Goal: Use online tool/utility: Use online tool/utility

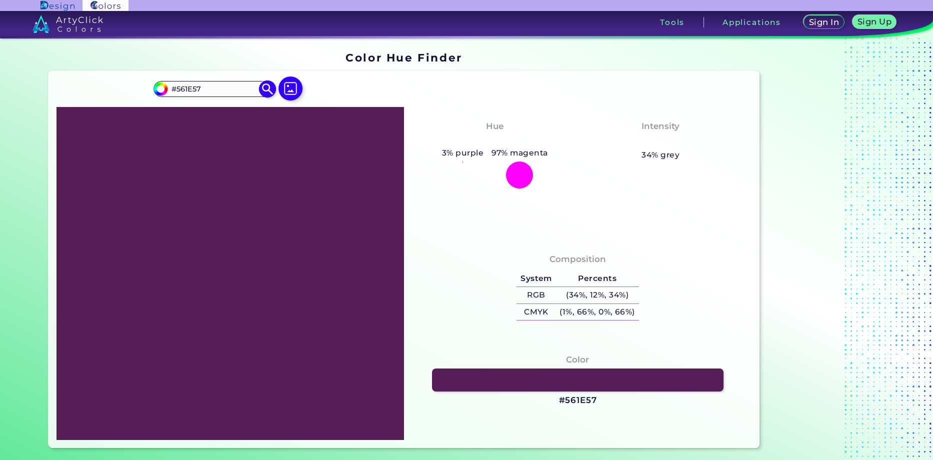
click at [161, 92] on input "#561e57" at bounding box center [159, 87] width 12 height 12
type input "#571e48"
type input "#571E48"
type input "#571e45"
type input "#571E45"
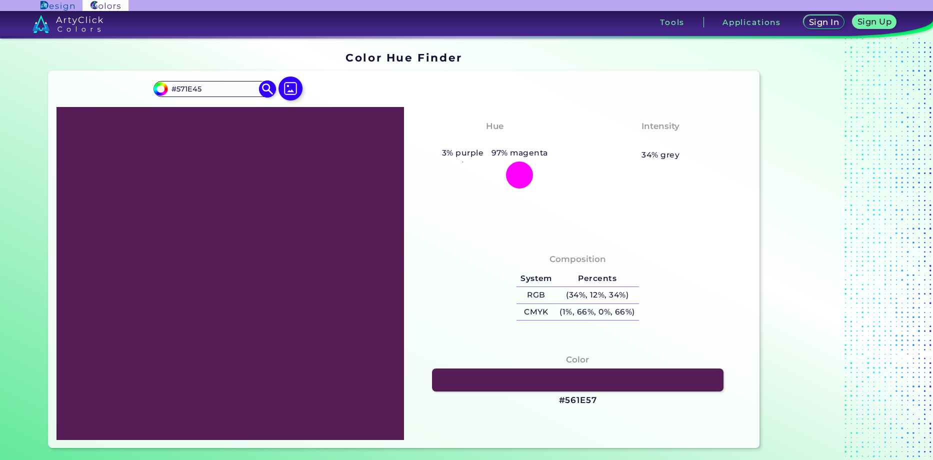
type input "#571e42"
type input "#571E42"
type input "#571e3f"
type input "#571E3F"
type input "#571e3a"
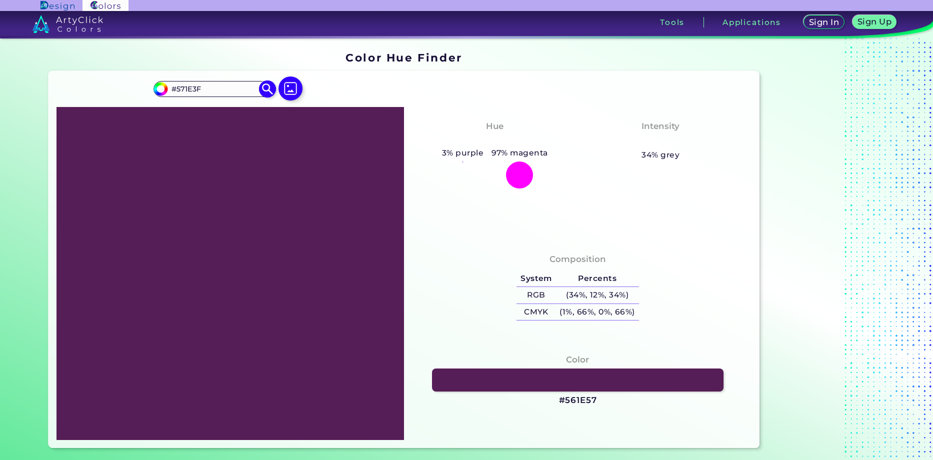
type input "#571E3A"
type input "#571e37"
type input "#571E37"
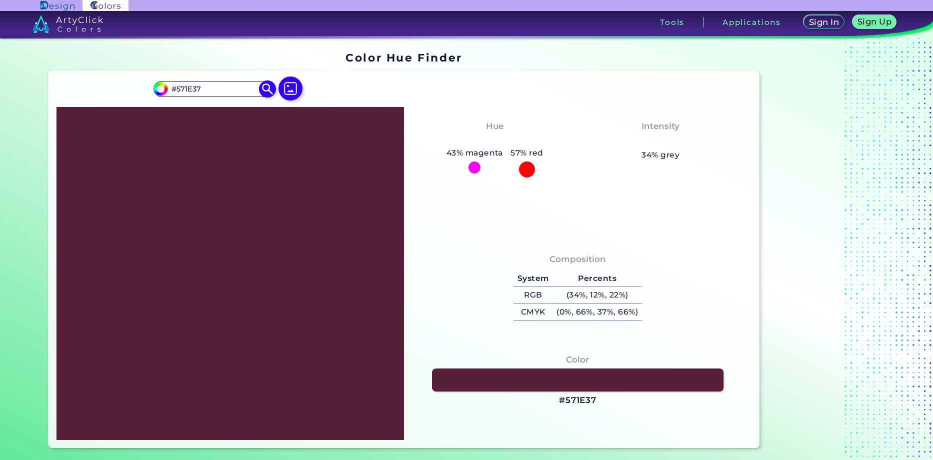
type input "#571e3a"
type input "#571E3A"
type input "#571e3f"
type input "#571E3F"
type input "#571e48"
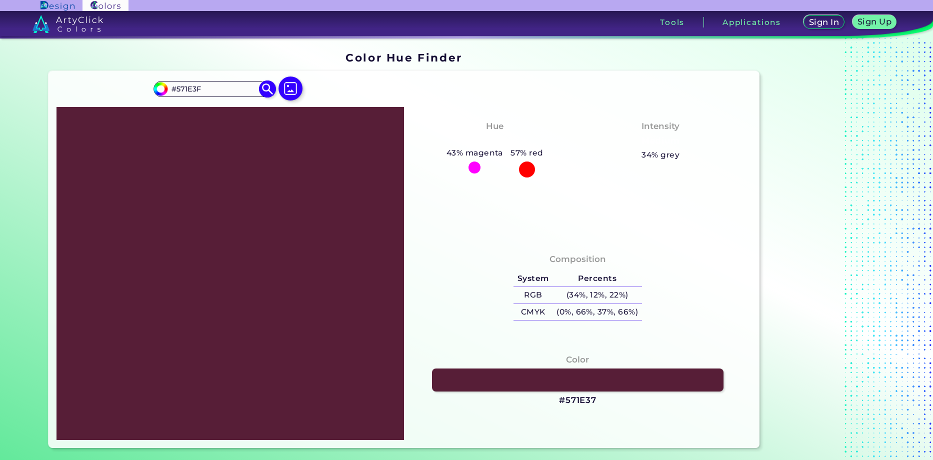
type input "#571E48"
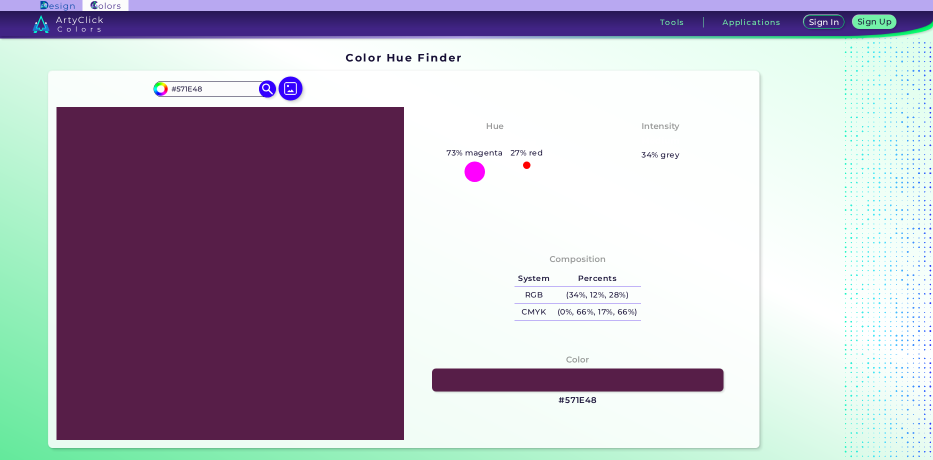
type input "#571e45"
type input "#571E45"
type input "#571e42"
type input "#571E42"
type input "#904c77"
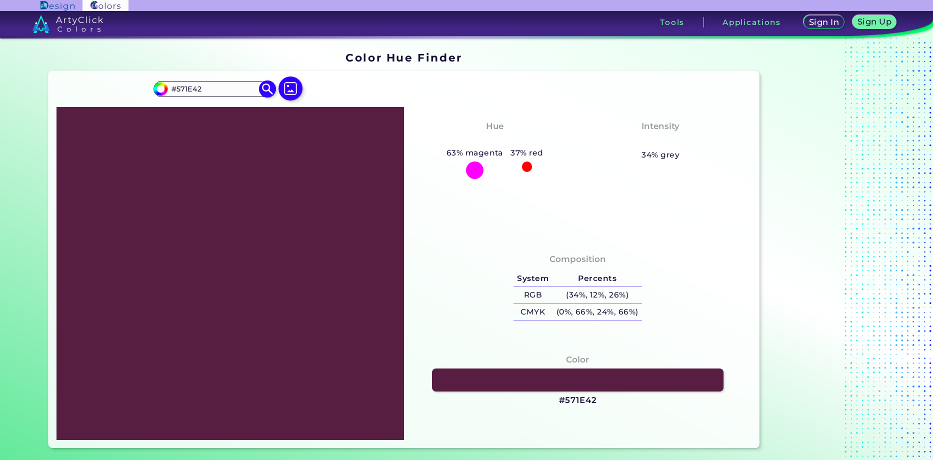
type input "#904C77"
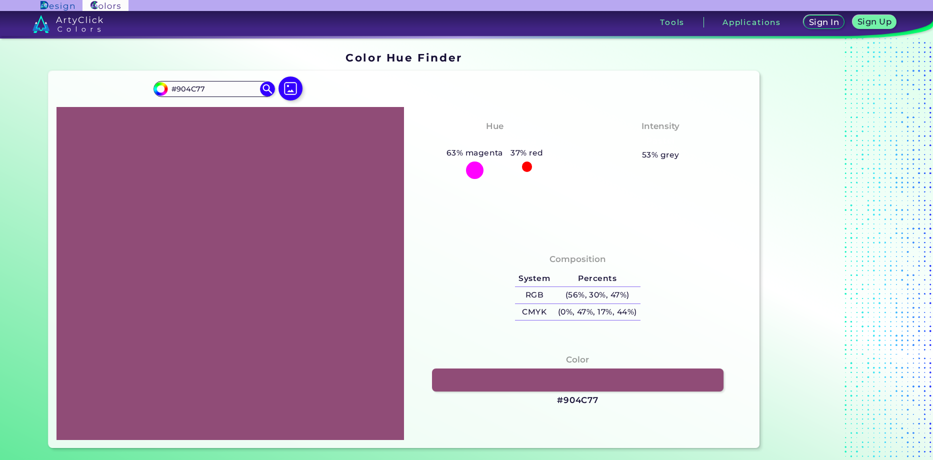
type input "#904c77"
click at [460, 90] on div "#904c77 #904C77 Acadia ◉ Acid Green ◉ Aero Blue ◉ Alabaster ◉ Albescent White ◉…" at bounding box center [403, 259] width 711 height 376
